Goal: Check status: Check status

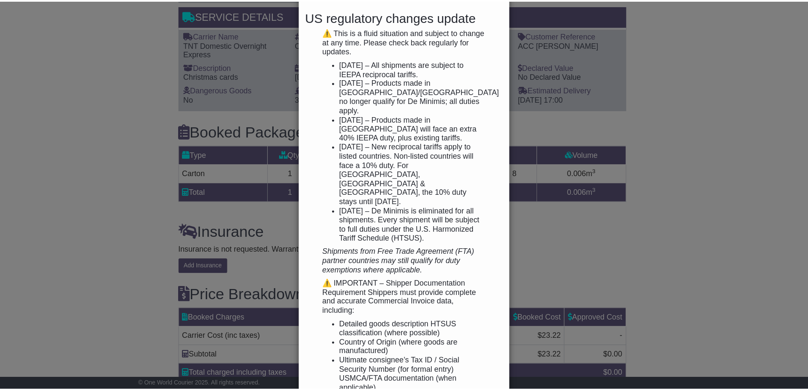
scroll to position [121, 0]
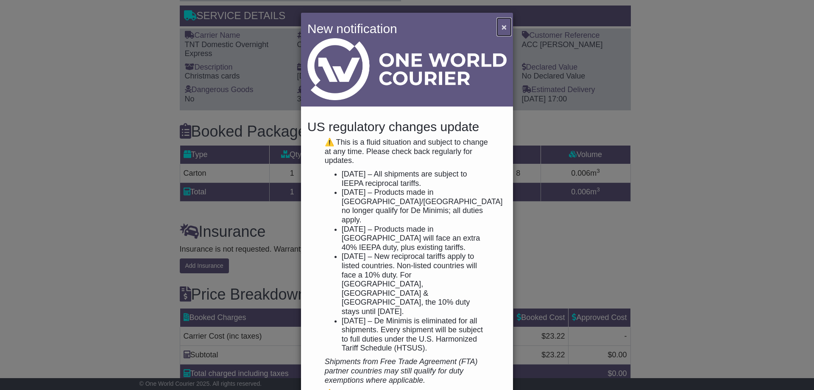
click at [502, 27] on span "×" at bounding box center [504, 27] width 5 height 10
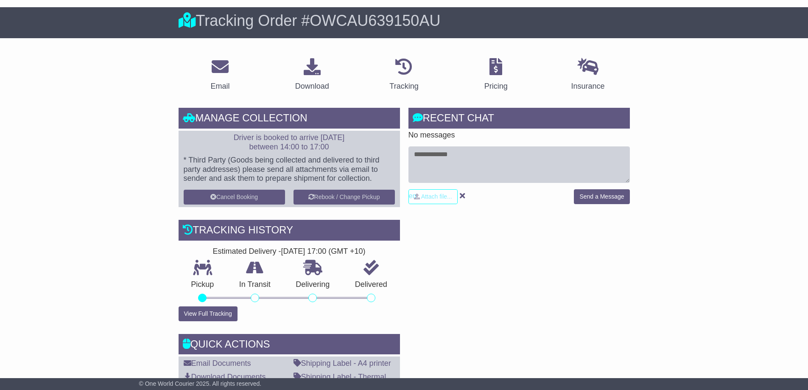
scroll to position [0, 0]
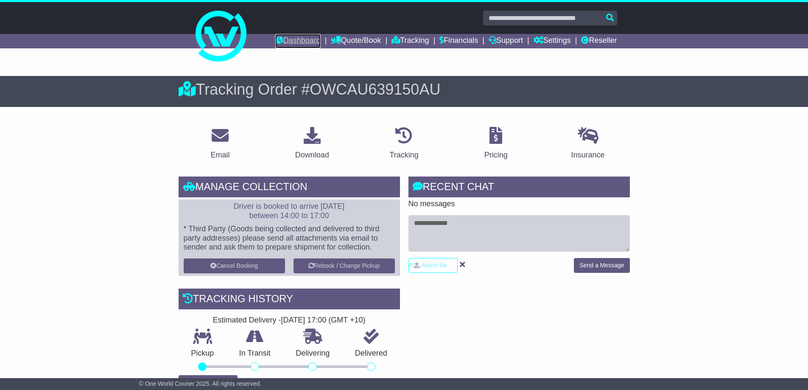
click at [303, 42] on link "Dashboard" at bounding box center [297, 41] width 45 height 14
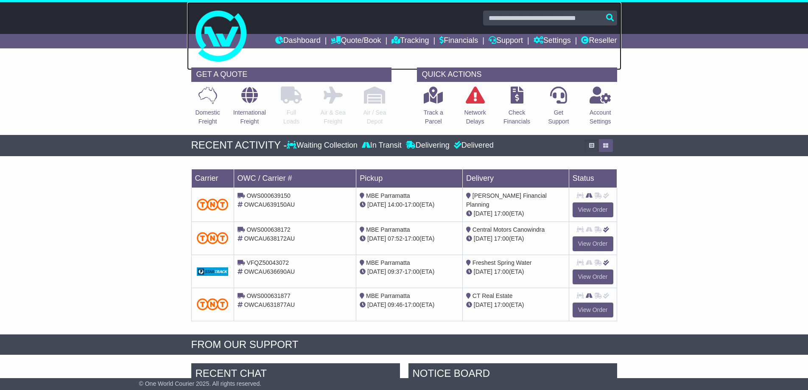
click at [519, 6] on link at bounding box center [404, 36] width 434 height 68
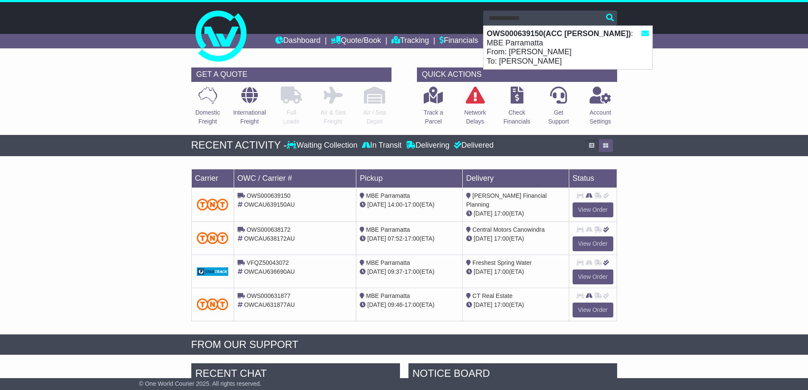
click at [522, 33] on strong "OWS000639150(ACC Bruce Adlam)" at bounding box center [559, 33] width 144 height 8
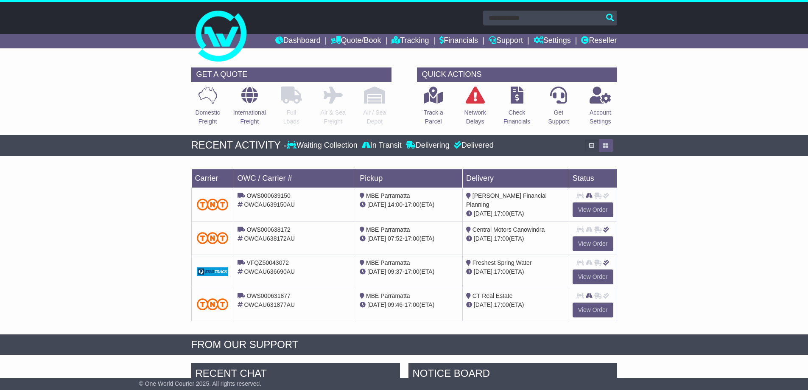
type input "**********"
